Goal: Information Seeking & Learning: Learn about a topic

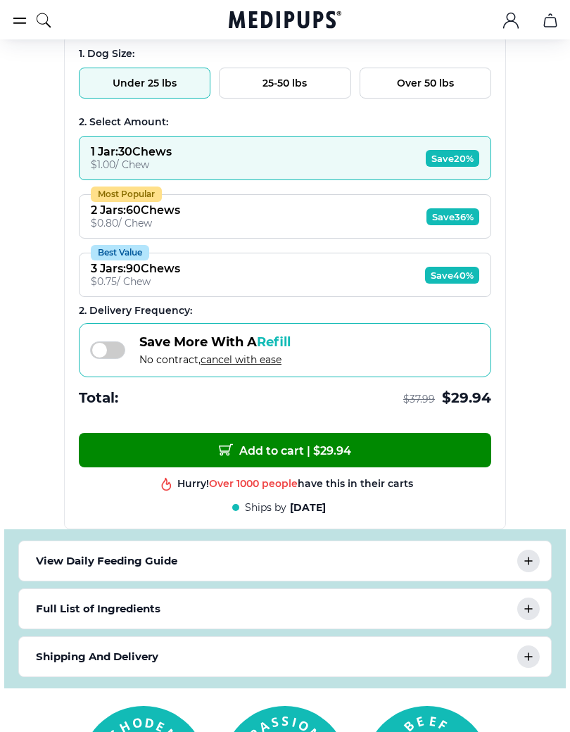
scroll to position [927, 0]
click at [543, 565] on div "View Daily Feeding Guide" at bounding box center [285, 560] width 532 height 39
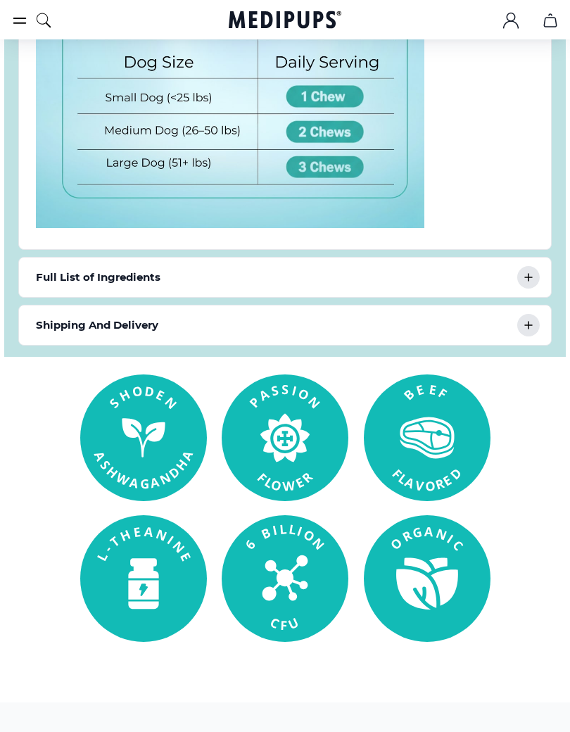
scroll to position [1669, 0]
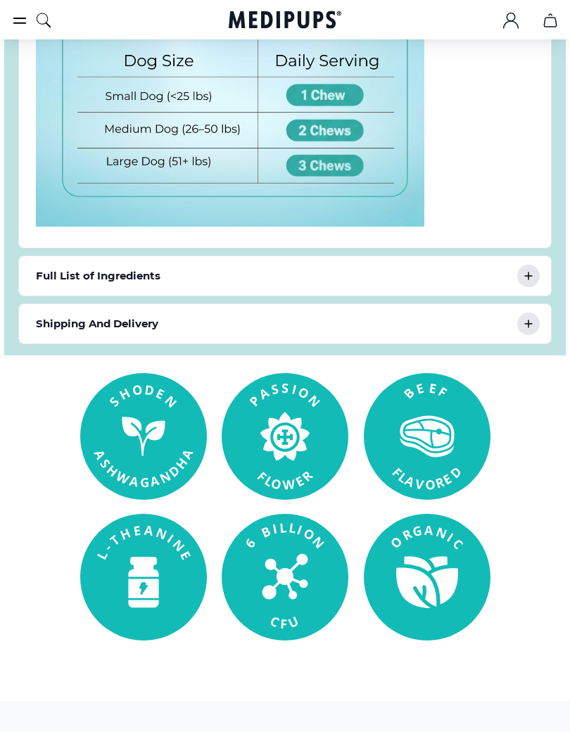
click at [162, 568] on rect at bounding box center [143, 577] width 127 height 127
click at [150, 604] on rect at bounding box center [143, 577] width 127 height 127
click at [159, 599] on rect at bounding box center [143, 577] width 127 height 127
click at [162, 579] on rect at bounding box center [143, 577] width 127 height 127
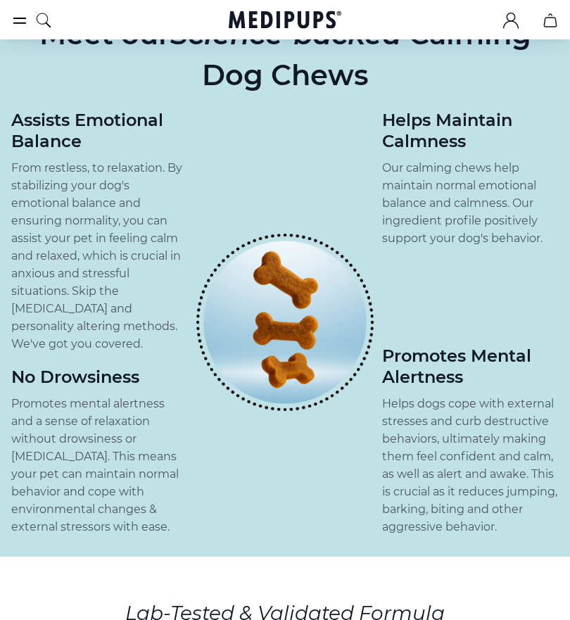
scroll to position [2502, 0]
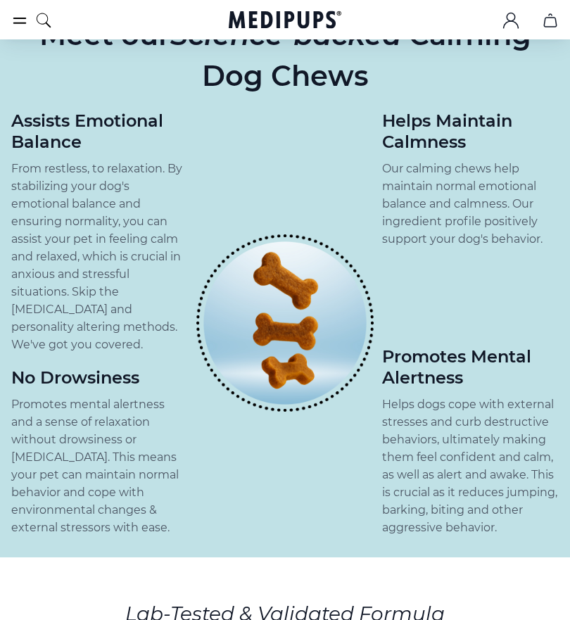
click at [1, 302] on section "We have impacted over 1m+ dogs globally Meet our Science-backed Calming Dog Che…" at bounding box center [285, 258] width 570 height 600
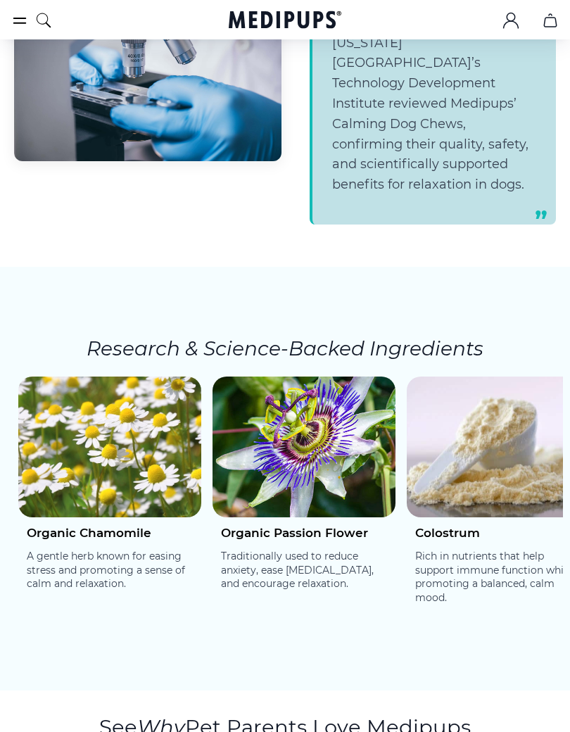
scroll to position [3242, 0]
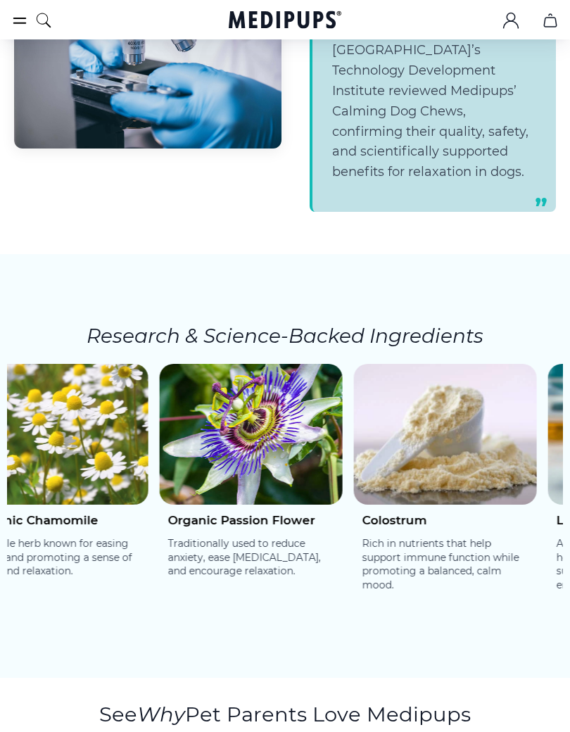
click at [464, 555] on div "Colostrum Rich in nutrients that help support immune function while promoting a…" at bounding box center [445, 558] width 183 height 106
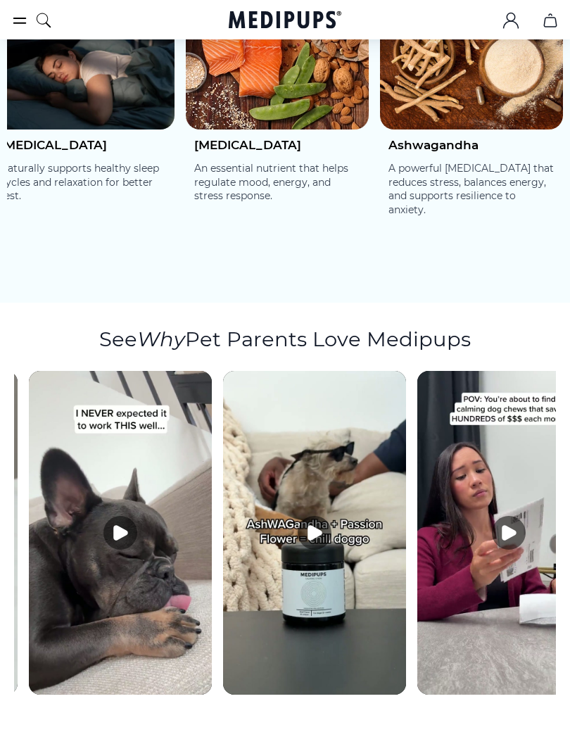
scroll to position [0, 375]
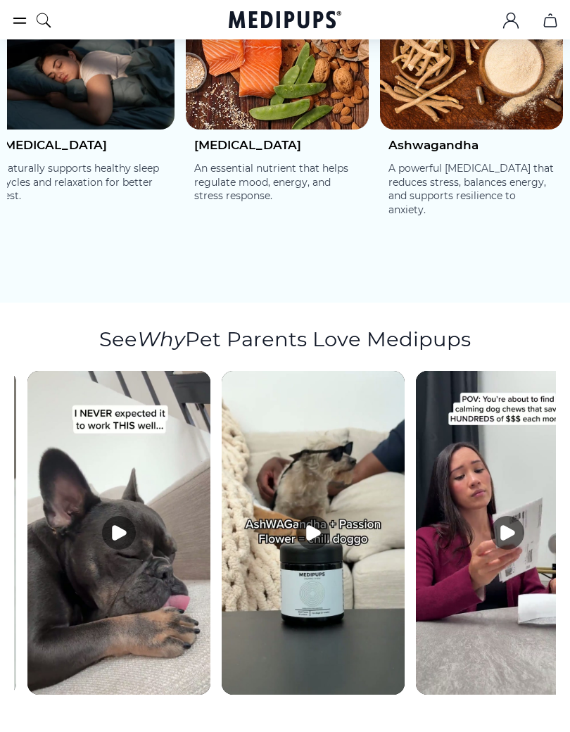
click at [323, 516] on button "Play video" at bounding box center [313, 533] width 34 height 34
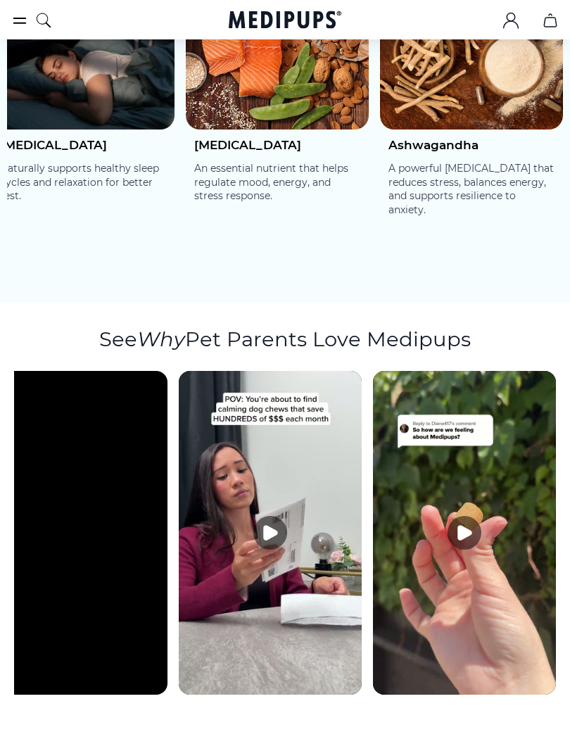
scroll to position [0, 612]
click at [274, 526] on icon "Play video" at bounding box center [270, 533] width 13 height 14
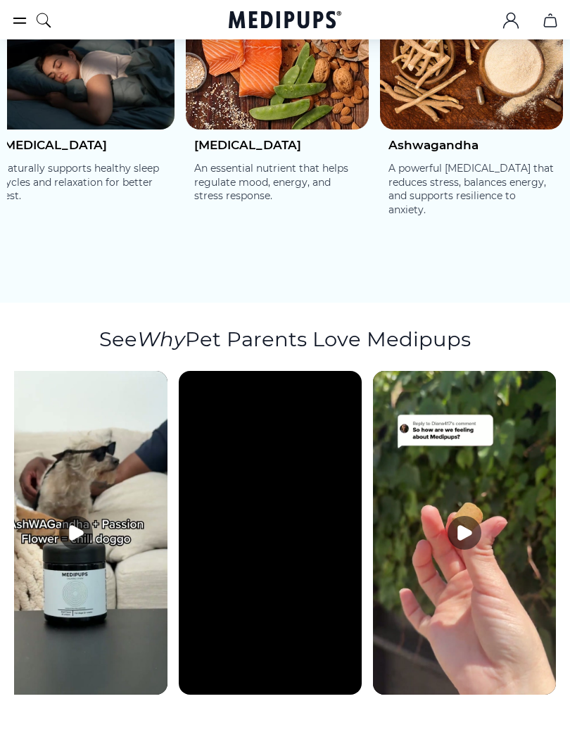
click at [357, 440] on video at bounding box center [270, 533] width 183 height 324
click at [299, 537] on video at bounding box center [270, 533] width 183 height 324
click at [477, 516] on button "Play video" at bounding box center [465, 533] width 34 height 34
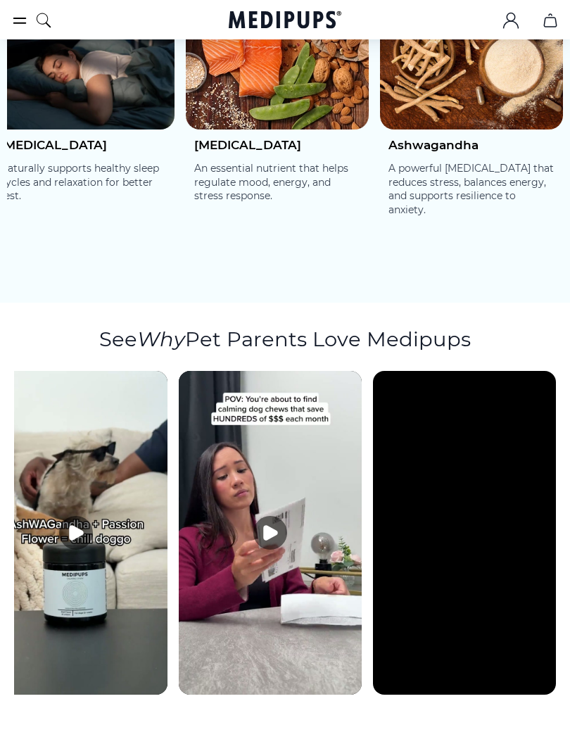
click at [467, 234] on section "Research & Science-Backed Ingredients Organic Chamomile A gentle herb known for…" at bounding box center [285, 91] width 570 height 424
click at [453, 226] on section "Research & Science-Backed Ingredients Organic Chamomile A gentle herb known for…" at bounding box center [285, 91] width 570 height 424
click at [410, 225] on section "Research & Science-Backed Ingredients Organic Chamomile A gentle herb known for…" at bounding box center [285, 91] width 570 height 424
click at [345, 10] on nav "Supplements Supplements Probiotics & Gut Health Tasty, science-backed soft chew…" at bounding box center [285, 19] width 570 height 39
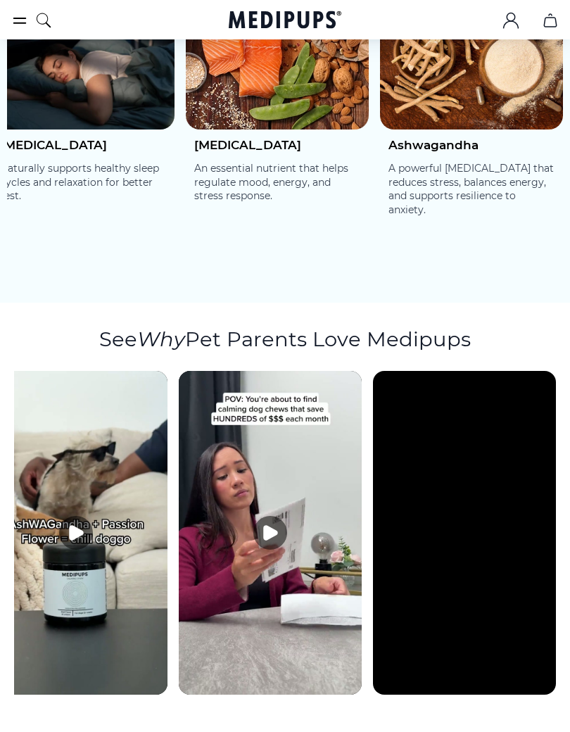
click at [568, 457] on section "See Why Pet Parents Love Medipups" at bounding box center [285, 503] width 570 height 400
